Goal: Transaction & Acquisition: Purchase product/service

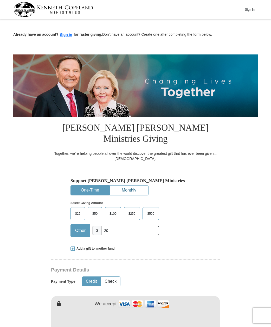
type input "20"
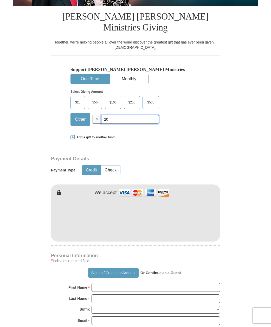
scroll to position [115, 0]
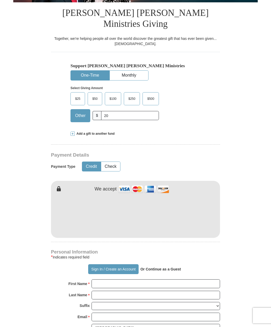
click at [73, 131] on span at bounding box center [73, 133] width 4 height 4
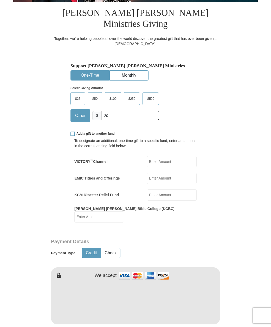
type input "[PERSON_NAME]"
type input "Omowole"
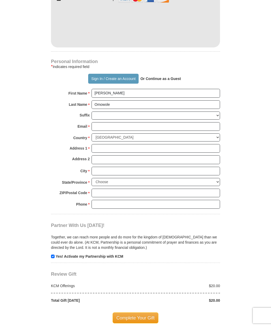
scroll to position [392, 0]
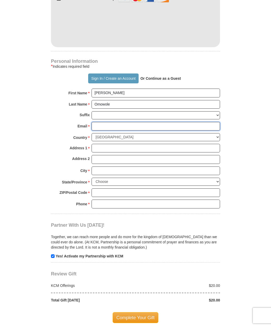
click at [116, 122] on input "Email *" at bounding box center [156, 126] width 129 height 9
type input "[EMAIL_ADDRESS][DOMAIN_NAME]"
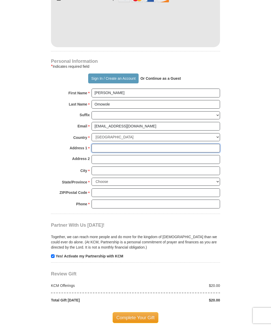
type input "[STREET_ADDRESS][PERSON_NAME]"
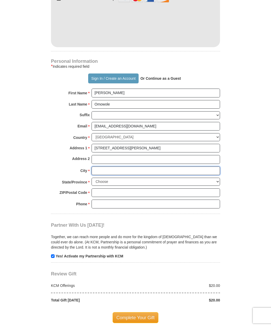
type input "[GEOGRAPHIC_DATA]"
select select "[GEOGRAPHIC_DATA]"
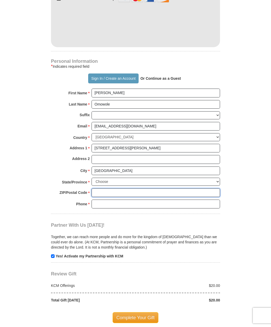
type input "75051"
type input "9038846744"
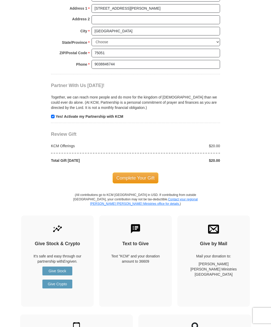
scroll to position [532, 0]
click at [136, 172] on span "Complete Your Gift" at bounding box center [136, 177] width 46 height 11
